Goal: Task Accomplishment & Management: Contribute content

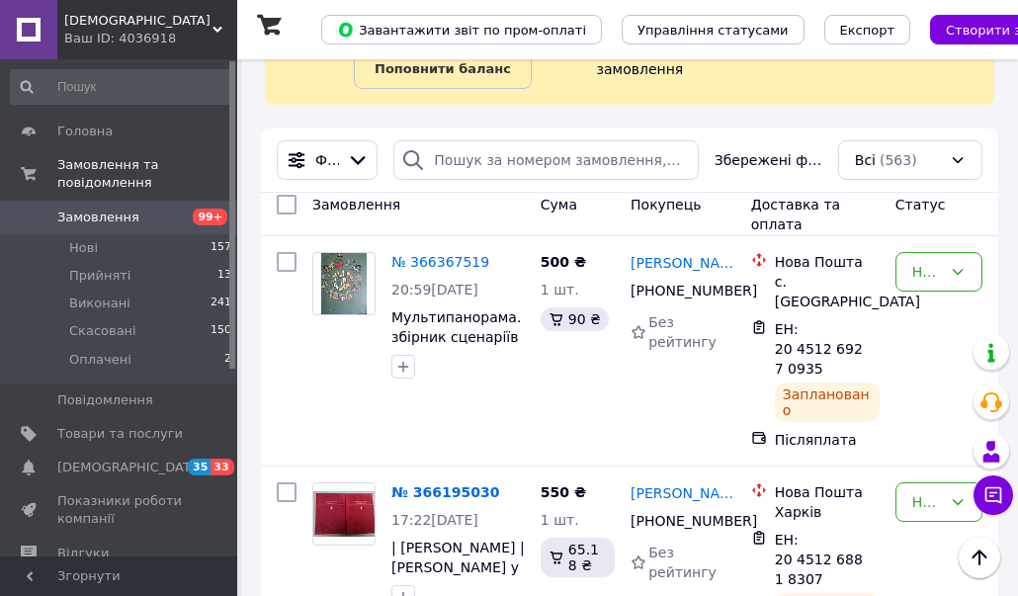
scroll to position [144, 0]
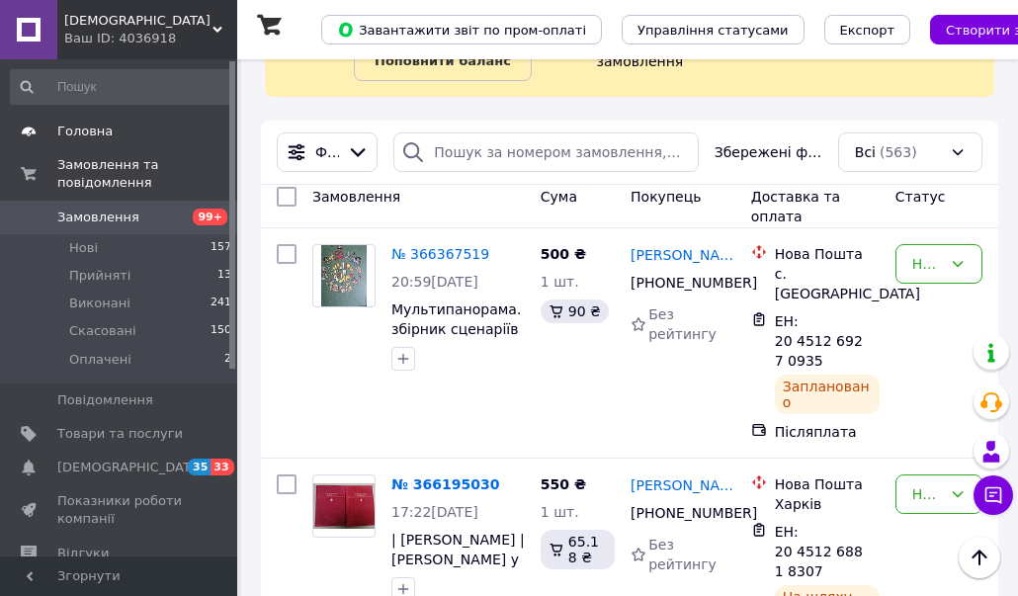
click at [142, 141] on link "Головна" at bounding box center [121, 132] width 243 height 34
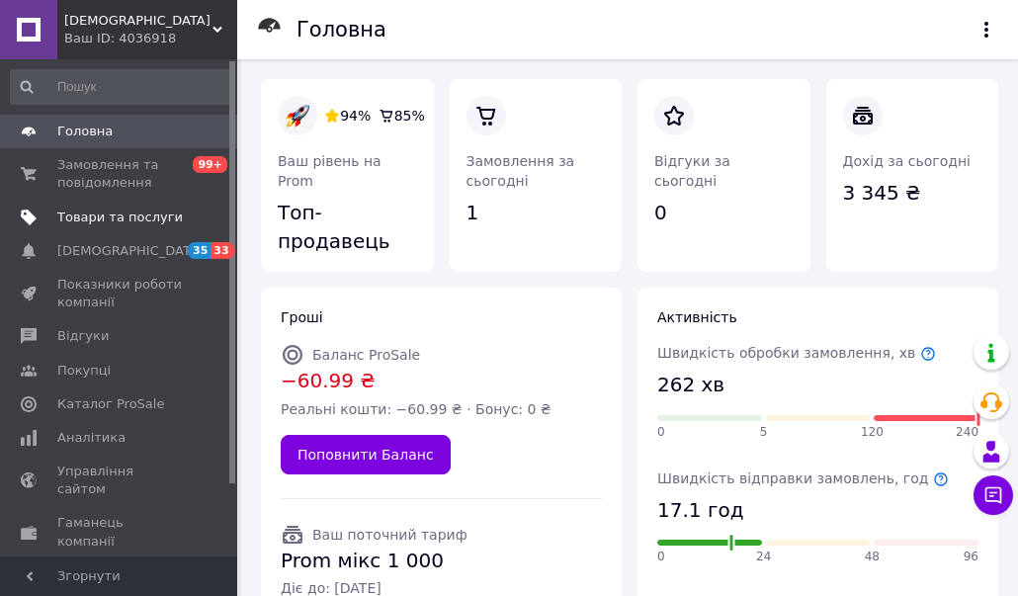
click at [119, 224] on span "Товари та послуги" at bounding box center [120, 218] width 126 height 18
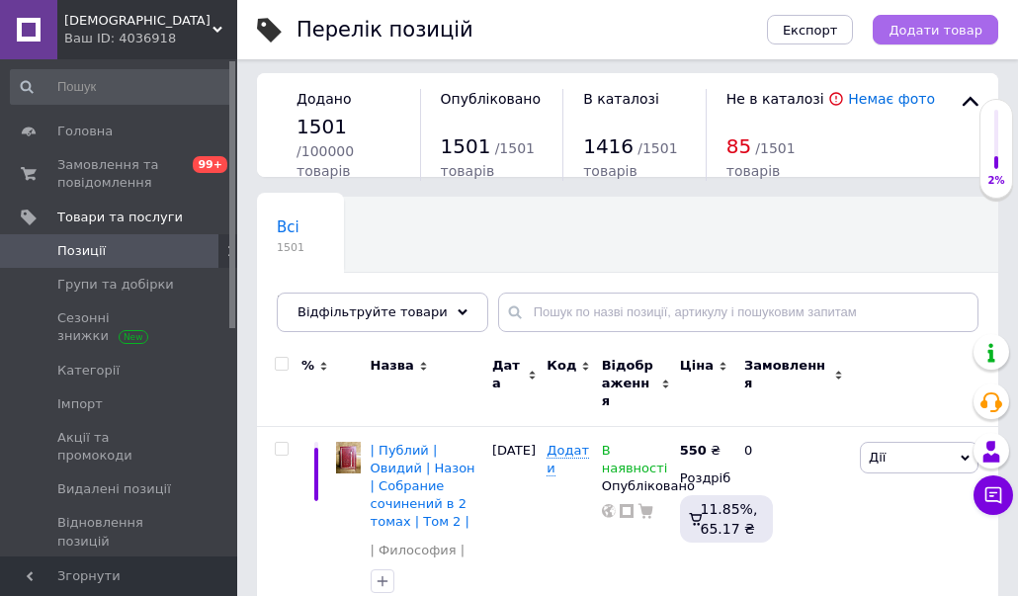
scroll to position [7, 0]
click at [928, 35] on span "Додати товар" at bounding box center [936, 30] width 94 height 15
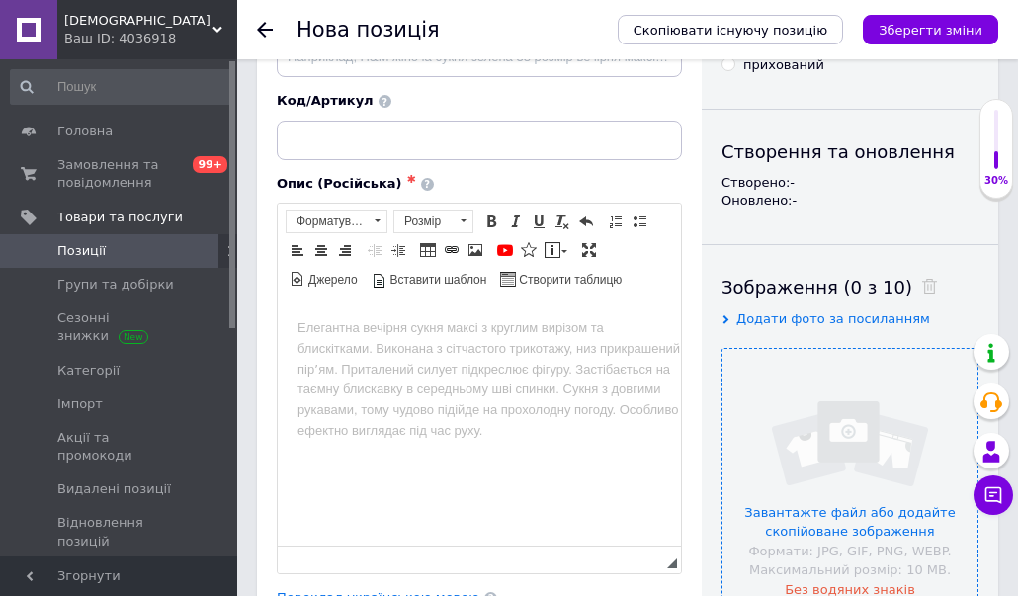
scroll to position [149, 0]
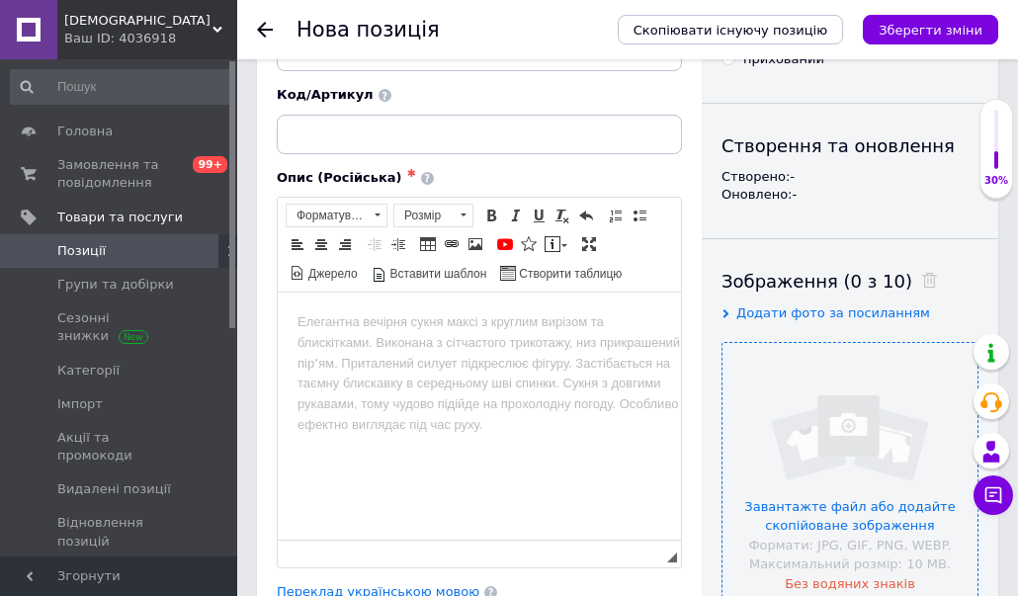
click at [784, 440] on input "file" at bounding box center [849, 470] width 255 height 255
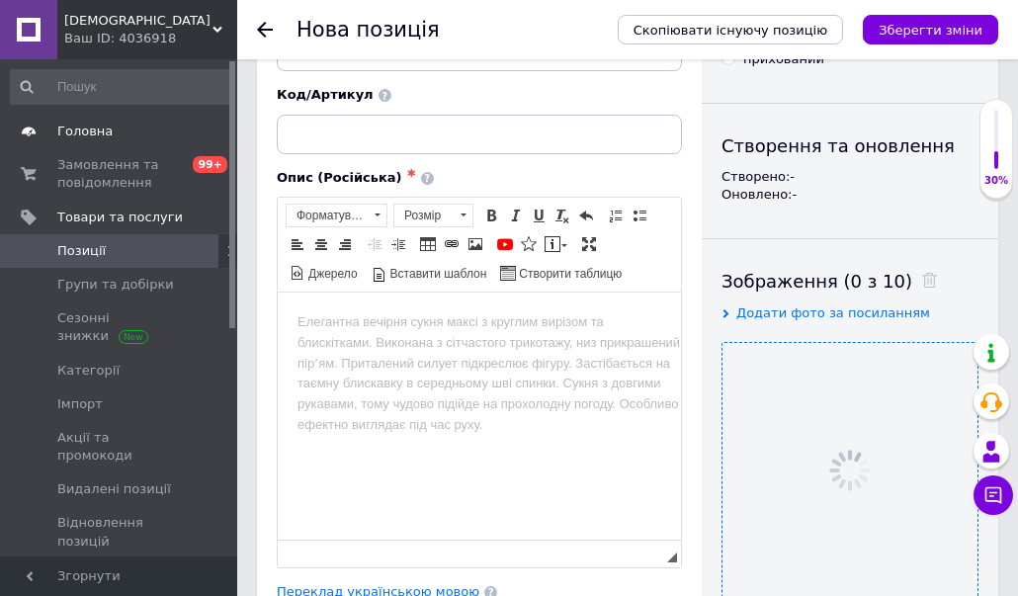
click at [121, 123] on span "Головна" at bounding box center [120, 132] width 126 height 18
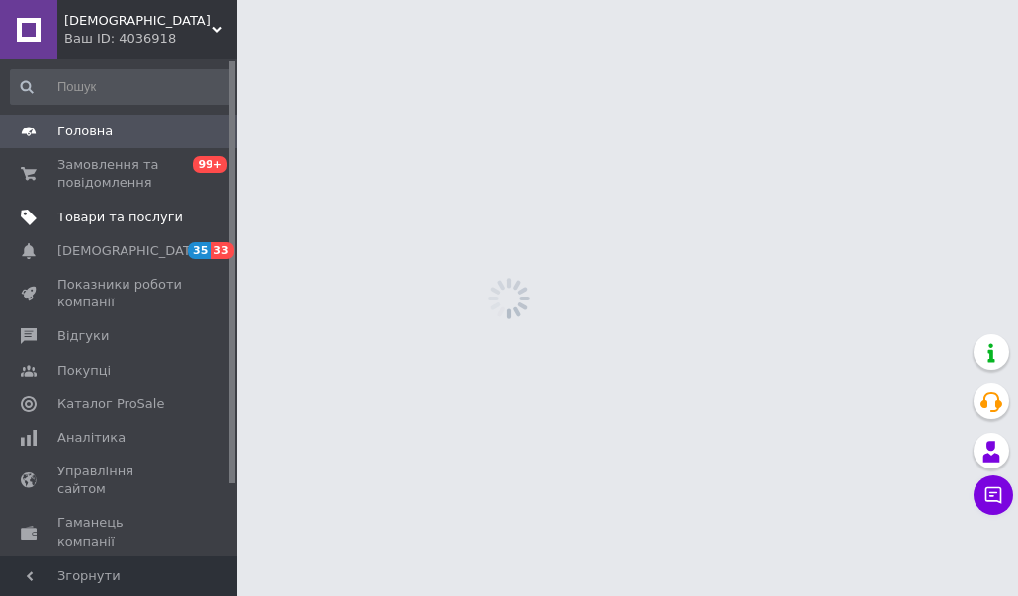
click at [121, 224] on span "Товари та послуги" at bounding box center [120, 218] width 126 height 18
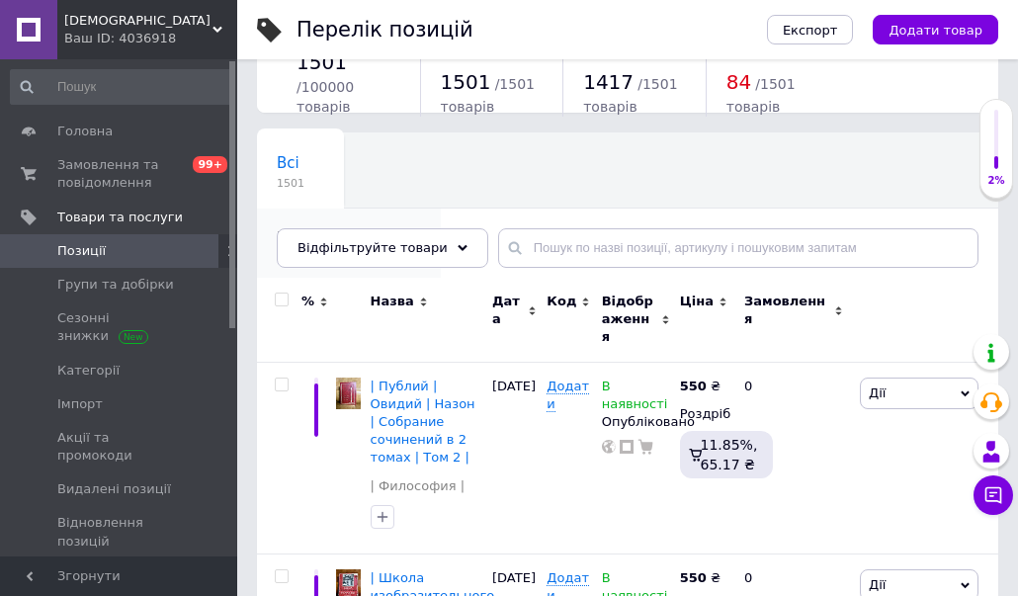
scroll to position [84, 0]
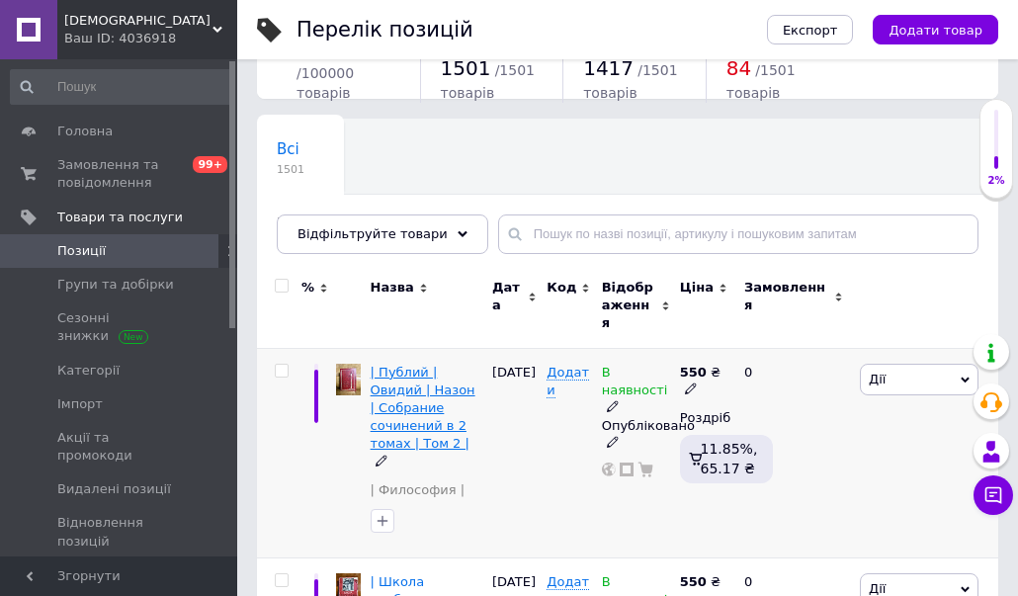
click at [387, 385] on span "| Публий | Овидий | Назон | Собрание сочинений в 2 томах | Том 2 |" at bounding box center [423, 408] width 105 height 87
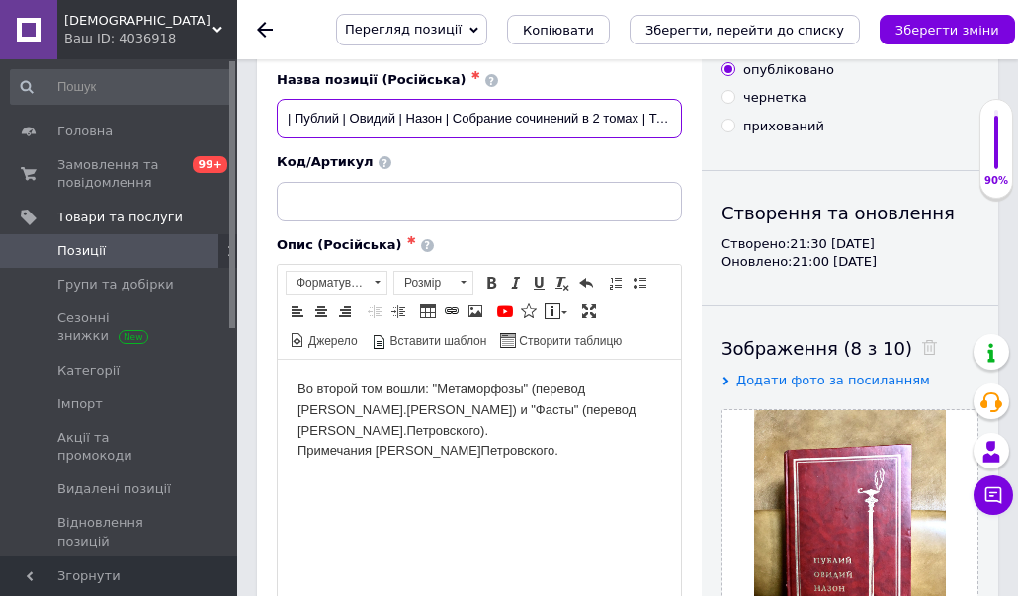
scroll to position [0, 20]
drag, startPoint x: 284, startPoint y: 116, endPoint x: 824, endPoint y: 121, distance: 540.6
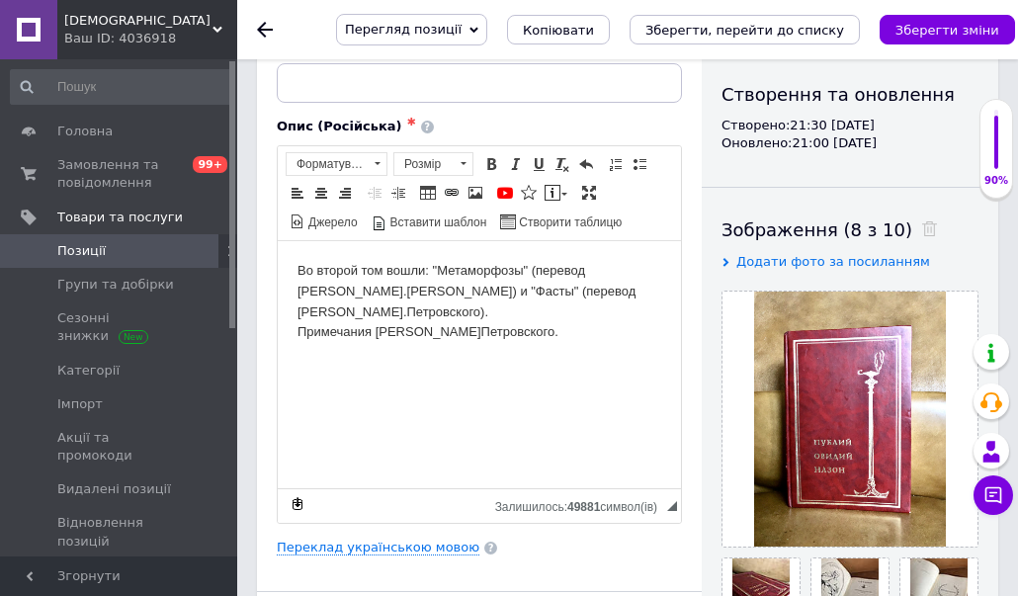
scroll to position [202, 0]
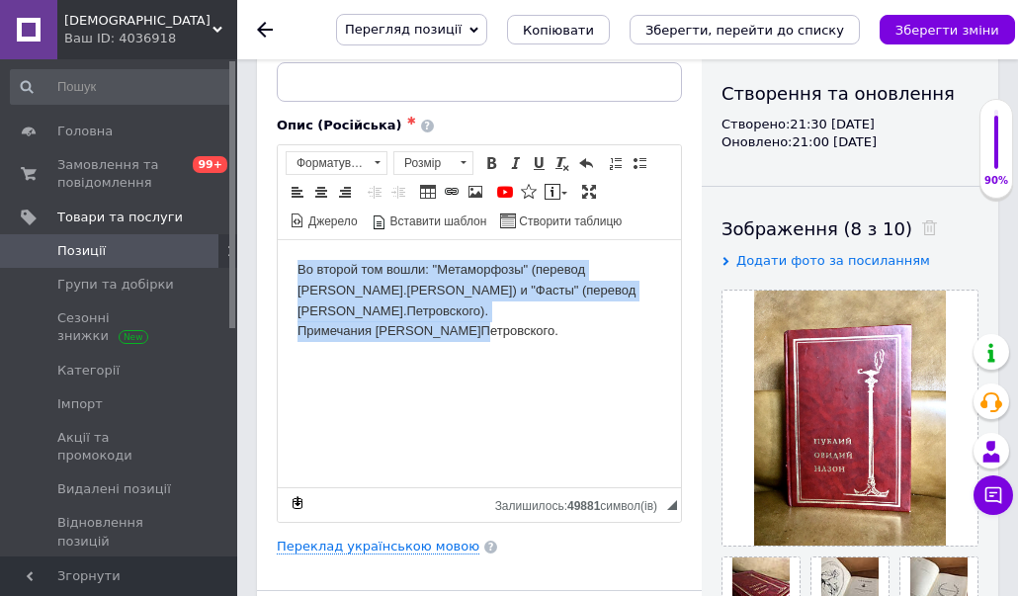
drag, startPoint x: 502, startPoint y: 304, endPoint x: 261, endPoint y: 254, distance: 246.4
click at [278, 254] on html "Во второй том вошли: "Метаморфозы" (перевод [PERSON_NAME].[PERSON_NAME]) и "Фас…" at bounding box center [479, 300] width 403 height 122
copy body "Во второй том вошли: "Метаморфозы" (перевод [PERSON_NAME].[PERSON_NAME]) и "Фас…"
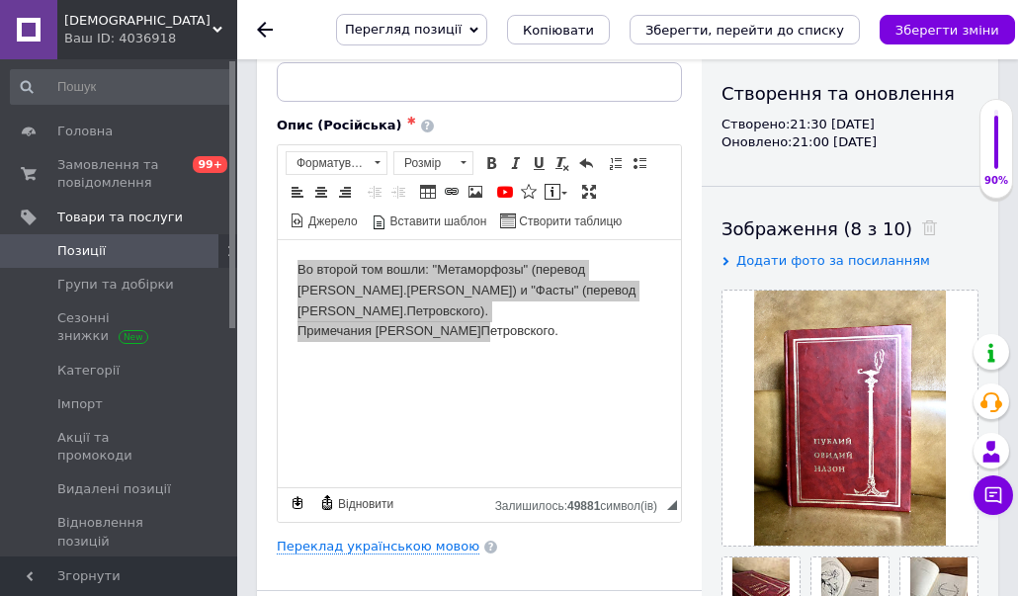
click at [872, 186] on div at bounding box center [850, 186] width 297 height 1
click at [189, 135] on span at bounding box center [210, 132] width 54 height 18
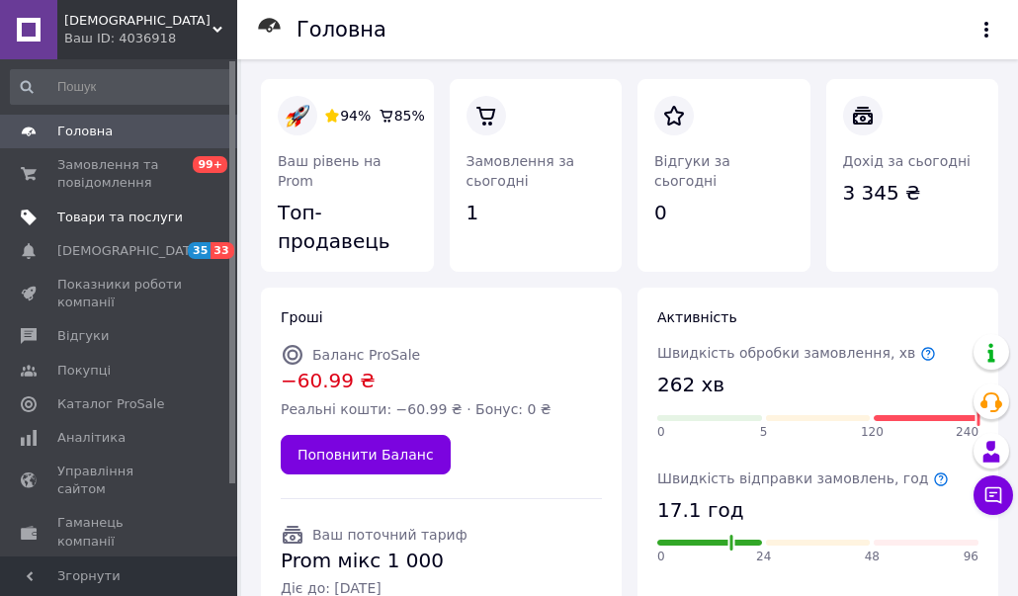
click at [147, 212] on span "Товари та послуги" at bounding box center [120, 218] width 126 height 18
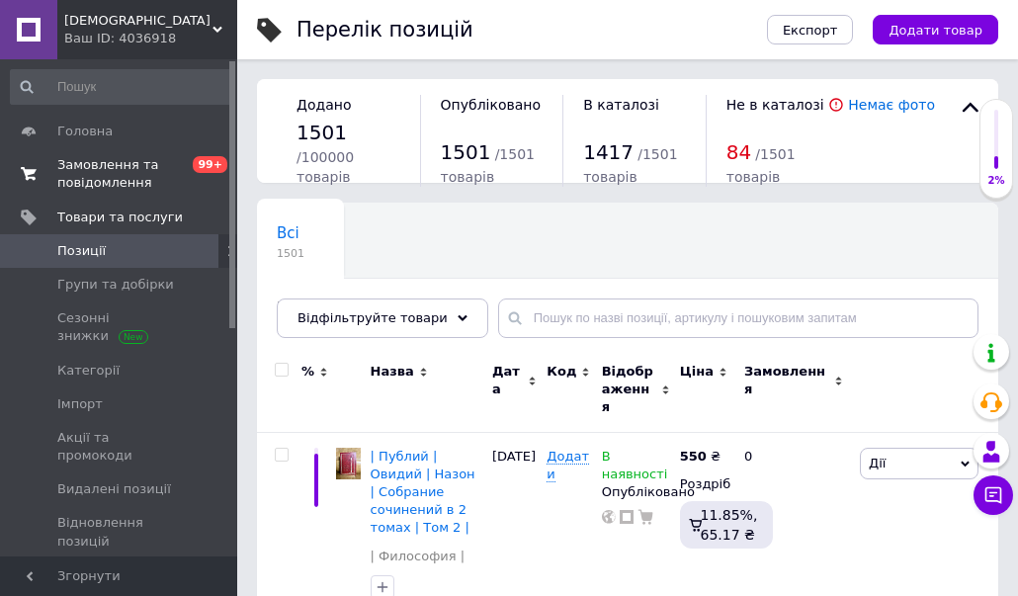
click at [160, 176] on span "Замовлення та повідомлення" at bounding box center [120, 174] width 126 height 36
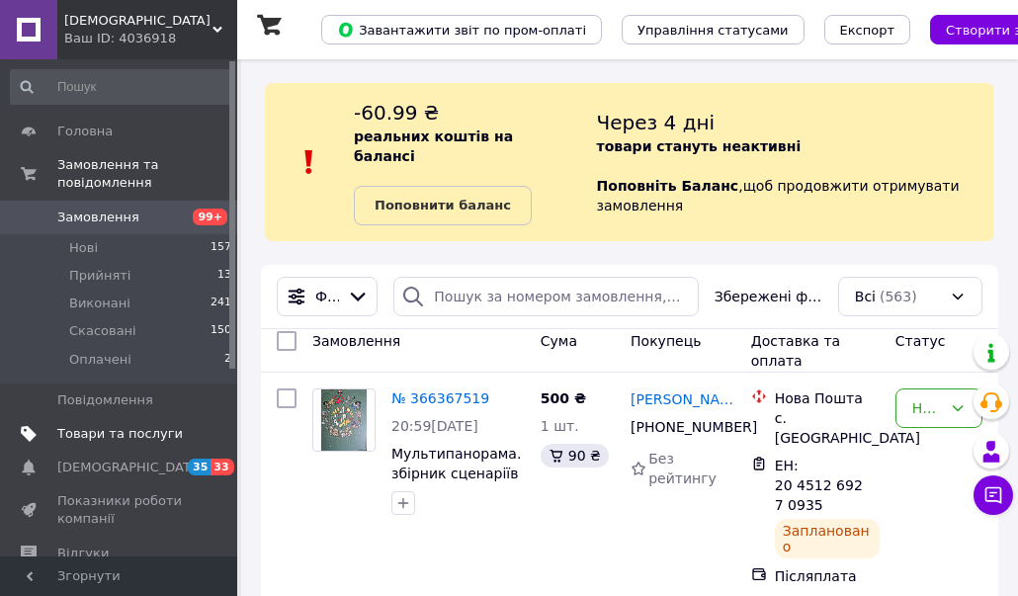
click at [148, 425] on span "Товари та послуги" at bounding box center [120, 434] width 126 height 18
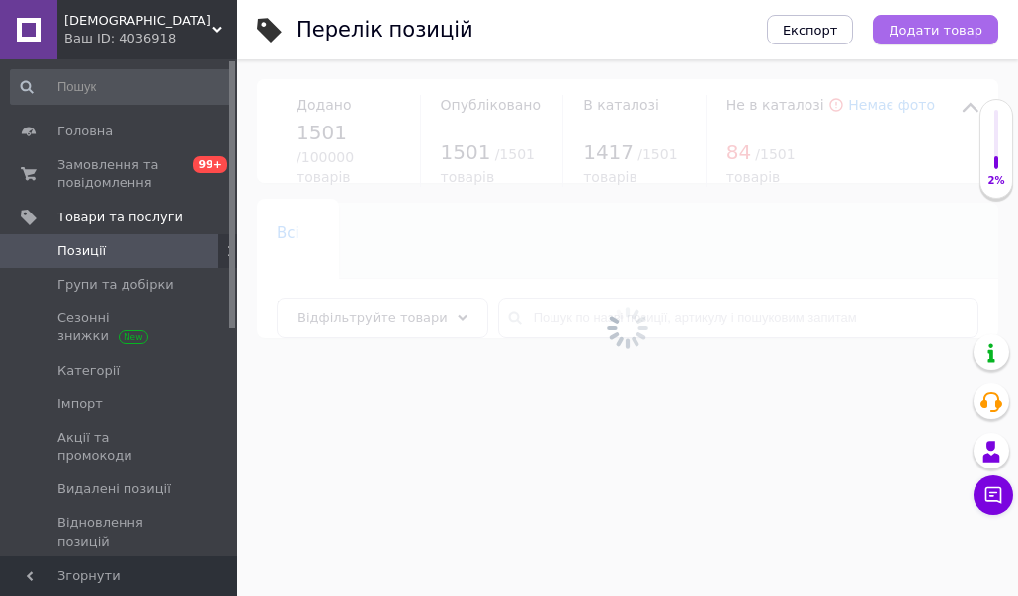
click at [932, 30] on span "Додати товар" at bounding box center [936, 30] width 94 height 15
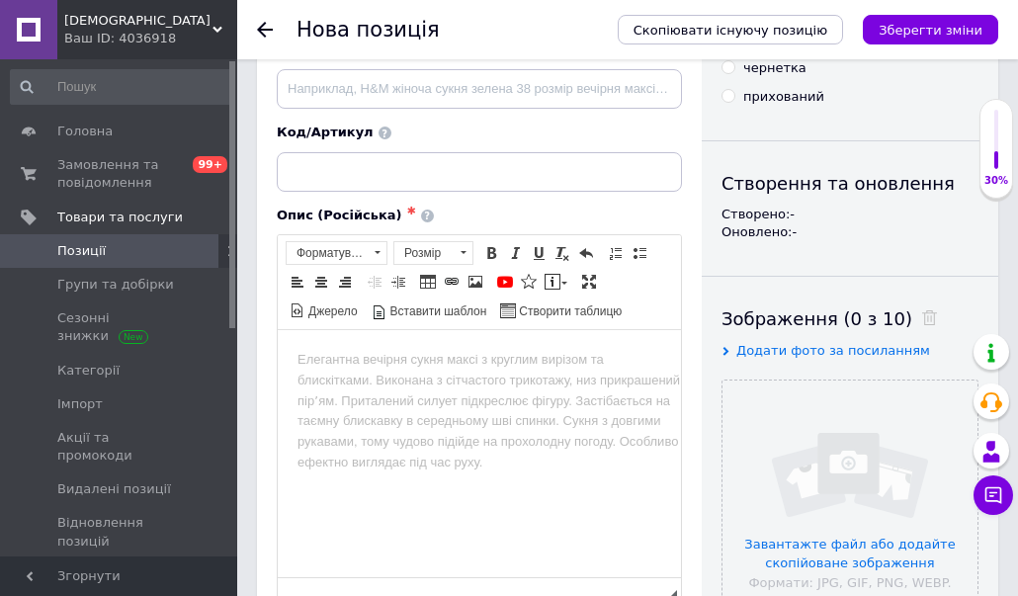
scroll to position [121, 0]
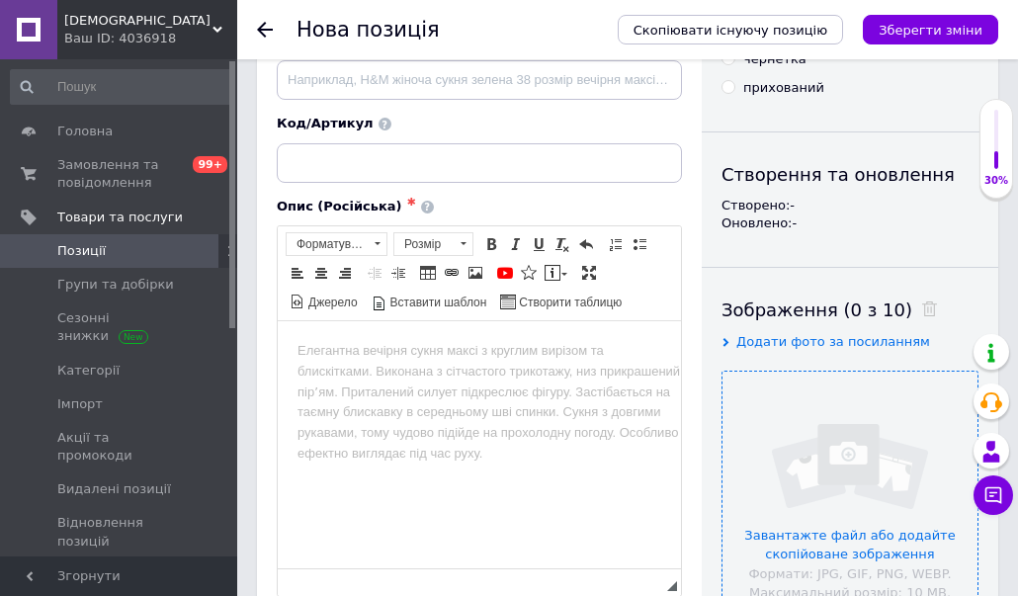
click at [847, 408] on input "file" at bounding box center [849, 499] width 255 height 255
